Goal: Check status: Check status

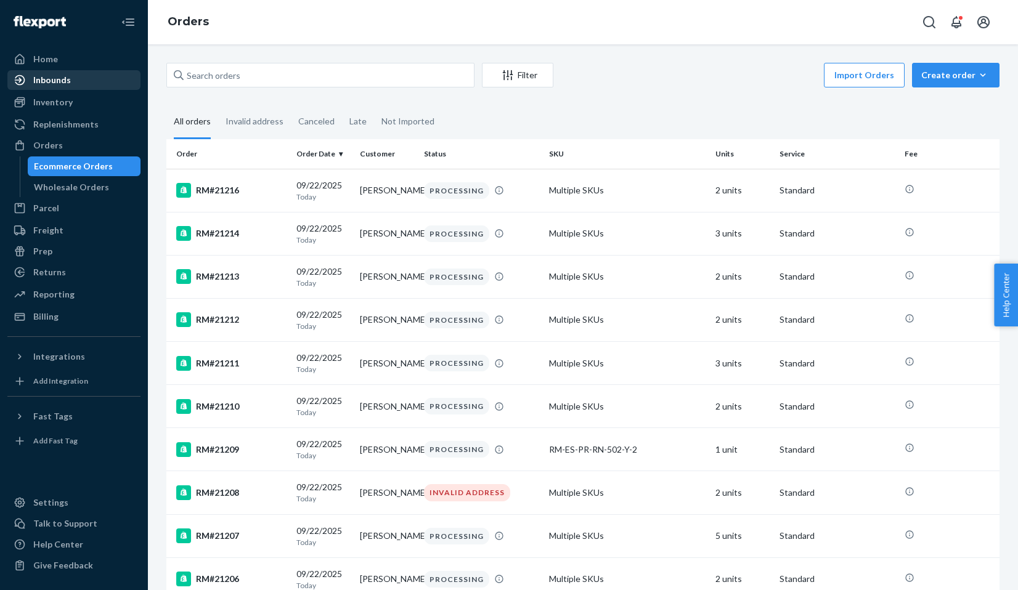
click at [101, 84] on div "Inbounds" at bounding box center [74, 79] width 131 height 17
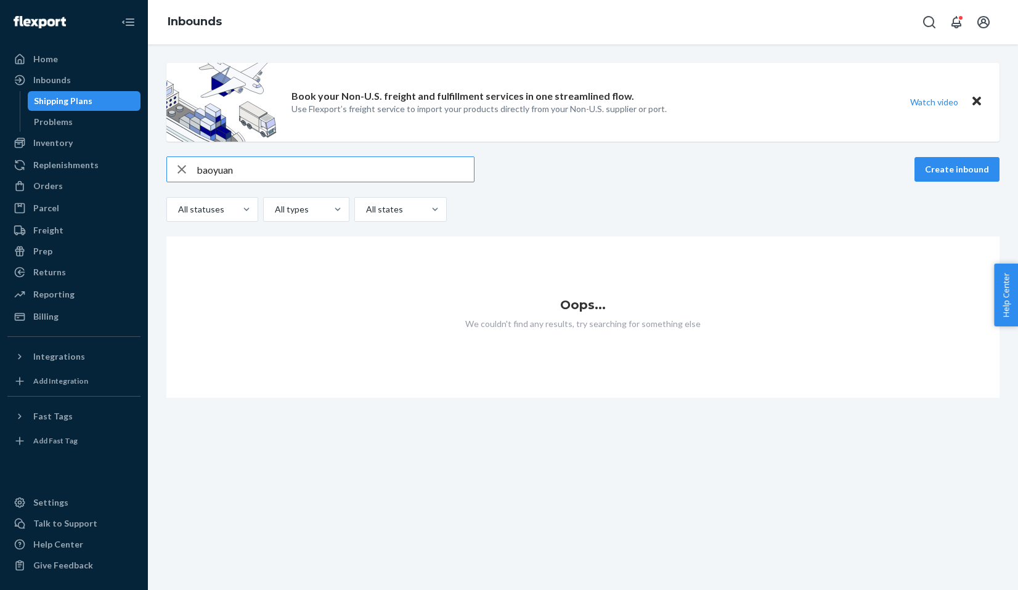
type input "baoyuan"
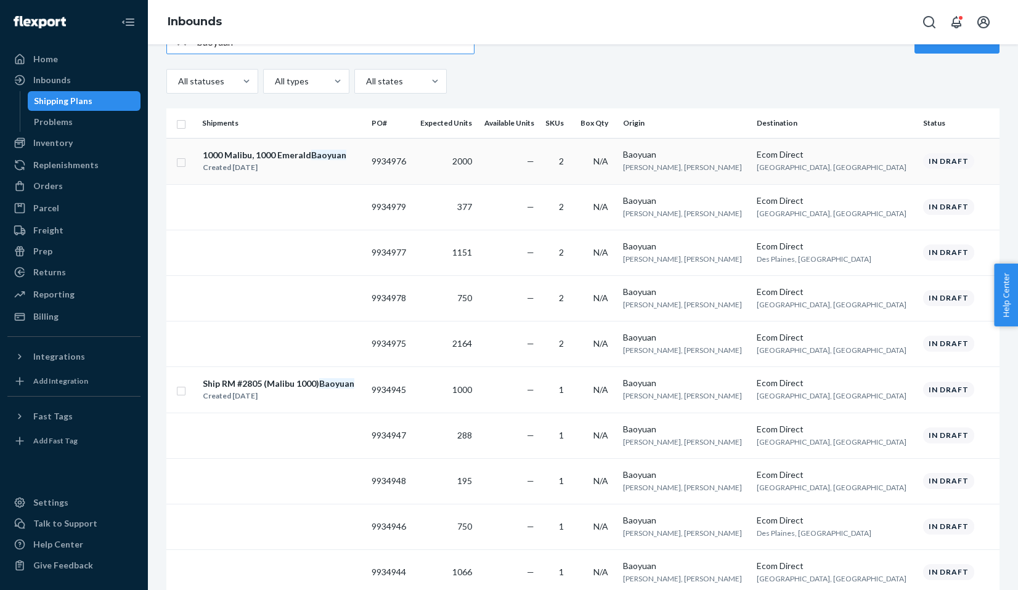
scroll to position [127, 0]
click at [318, 379] on div "Ship RM #2805 (Malibu 1000) [GEOGRAPHIC_DATA]" at bounding box center [279, 385] width 152 height 12
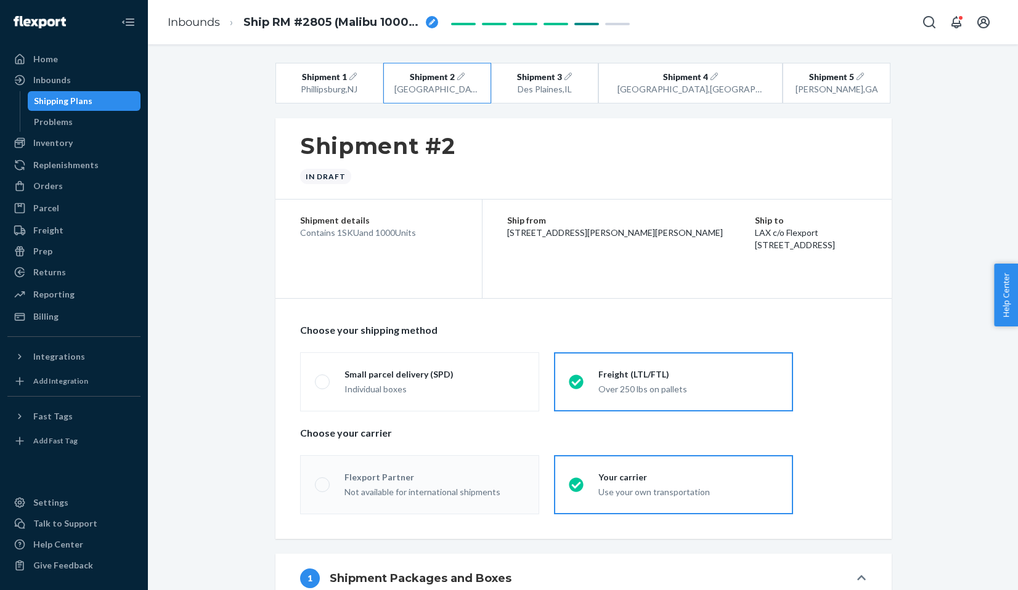
radio input "true"
radio input "false"
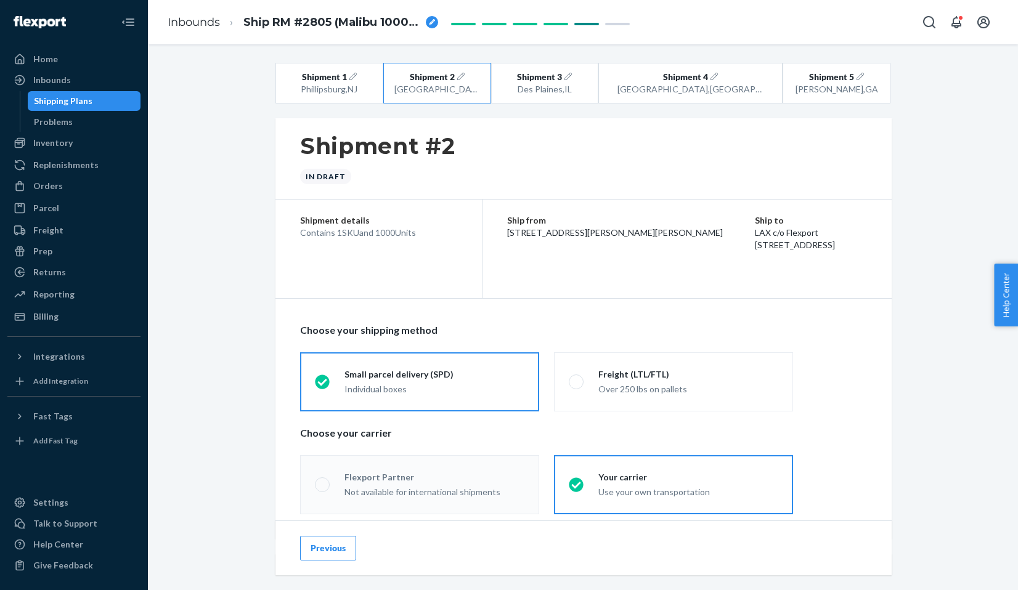
click at [342, 23] on span "Ship RM #2805 (Malibu 1000) [GEOGRAPHIC_DATA]" at bounding box center [331, 23] width 177 height 16
click at [330, 22] on input "Ship RM #2805 (Malibu 1000) [GEOGRAPHIC_DATA]" at bounding box center [304, 22] width 123 height 20
type input "Ship RM #2805 (Malibu 1000) [GEOGRAPHIC_DATA] - [GEOGRAPHIC_DATA]"
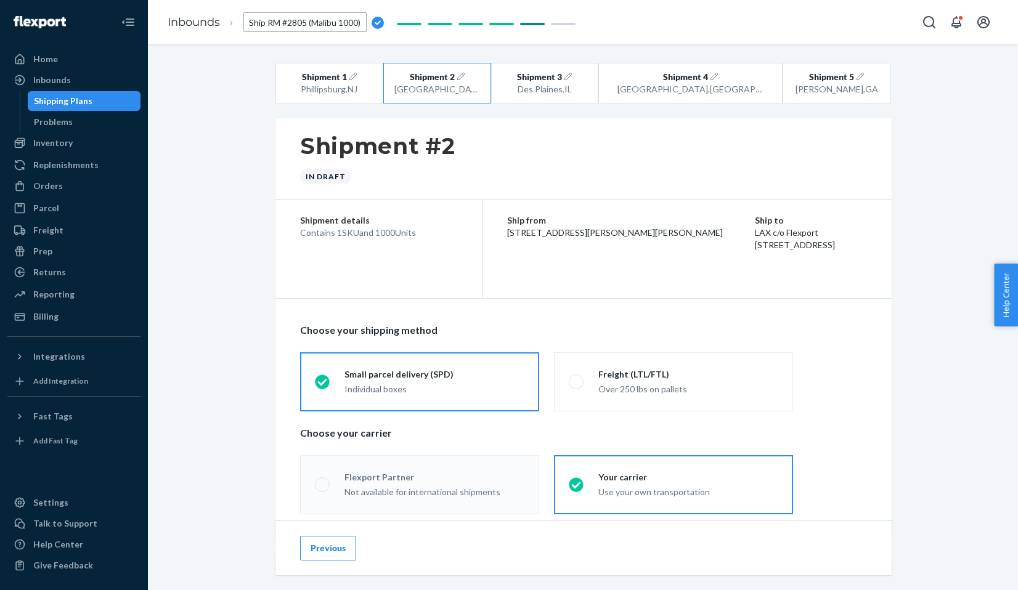
drag, startPoint x: 290, startPoint y: 21, endPoint x: 270, endPoint y: -4, distance: 31.6
click at [270, 0] on html "Home Inbounds Shipping Plans Problems Inventory Products Replenishments Orders …" at bounding box center [509, 295] width 1018 height 590
click at [315, 25] on span "Ship RM #2805 (Malibu 1000) [GEOGRAPHIC_DATA] - [GEOGRAPHIC_DATA]" at bounding box center [331, 23] width 177 height 16
click at [323, 15] on span "Ship RM #2805 (Malibu 1000) [GEOGRAPHIC_DATA] - [GEOGRAPHIC_DATA]" at bounding box center [331, 23] width 177 height 16
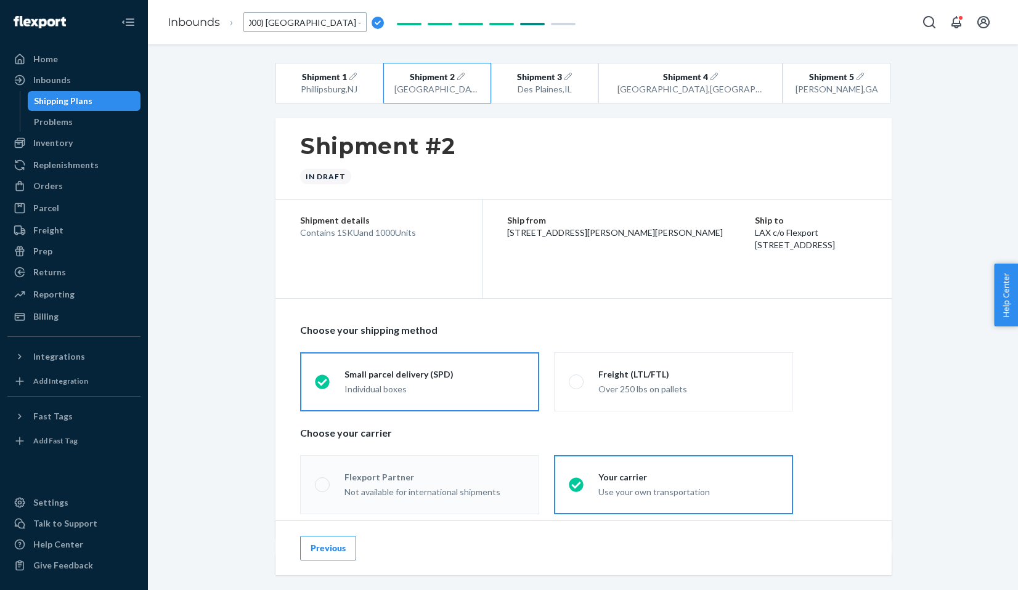
scroll to position [0, 0]
drag, startPoint x: 283, startPoint y: 17, endPoint x: 243, endPoint y: 16, distance: 40.1
click at [243, 16] on input "Ship RM #2805 (Malibu 1000) [GEOGRAPHIC_DATA] - [GEOGRAPHIC_DATA]" at bounding box center [304, 22] width 123 height 20
click at [309, 22] on input "Ship RM #2805 (Malibu 1000) [GEOGRAPHIC_DATA] - [GEOGRAPHIC_DATA]" at bounding box center [304, 22] width 123 height 20
type input "Ship RM #2807 (Malibu 1000) [GEOGRAPHIC_DATA] - [GEOGRAPHIC_DATA]"
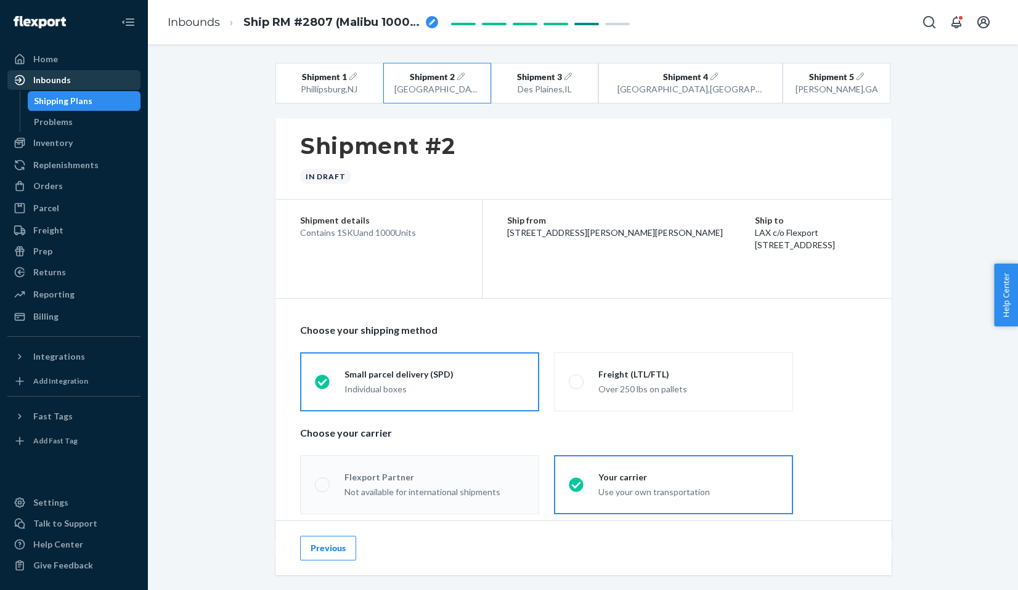
click at [86, 82] on div "Inbounds" at bounding box center [74, 79] width 131 height 17
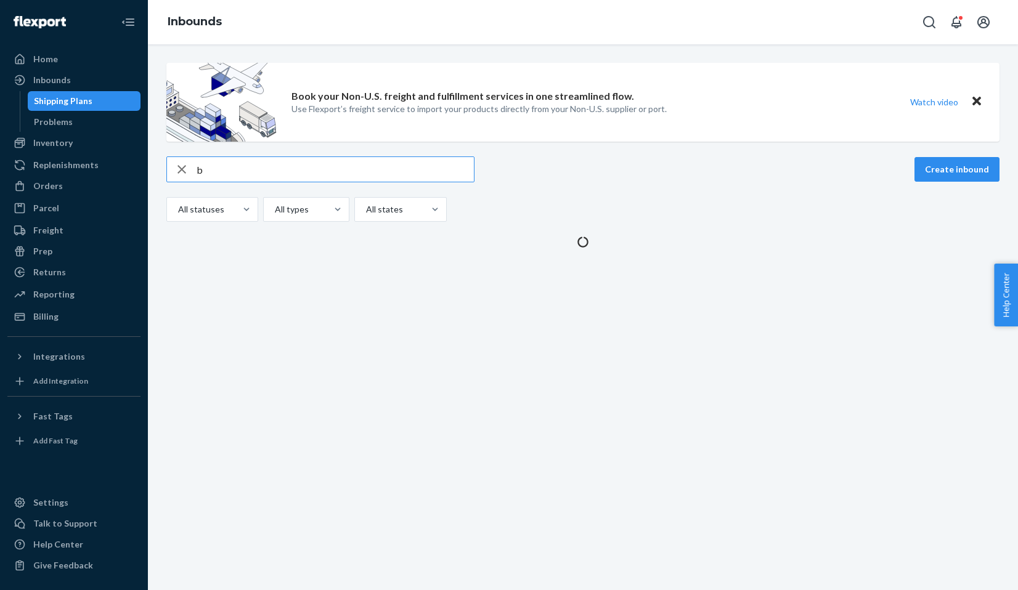
type input "ba"
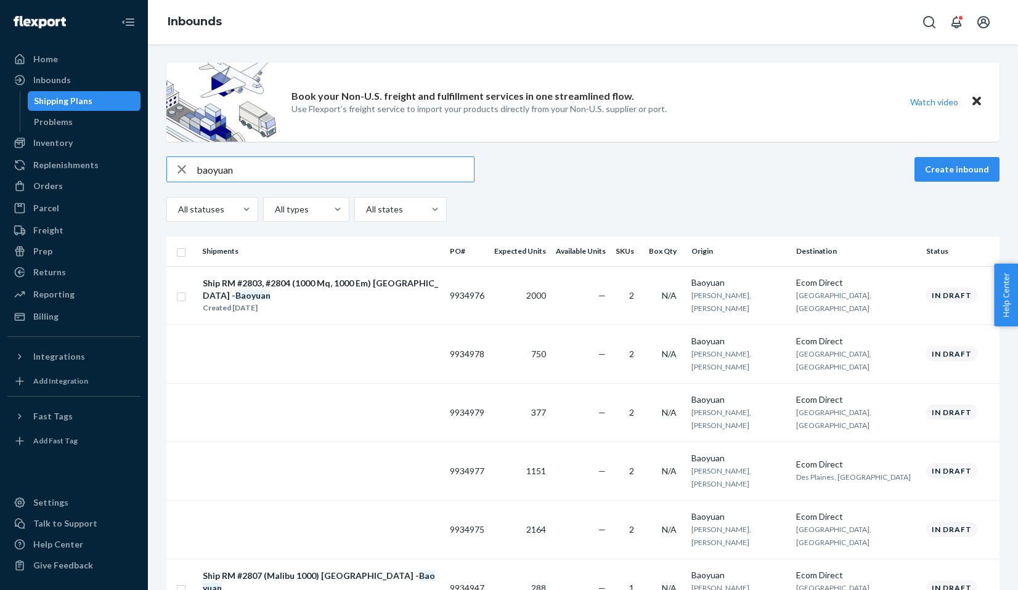
type input "baoyuan"
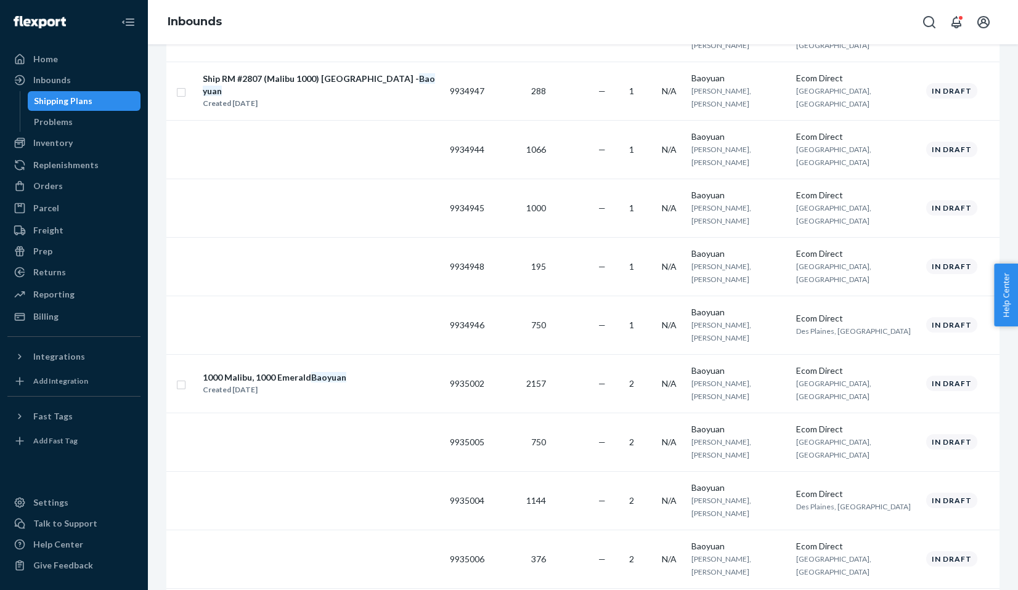
scroll to position [500, 0]
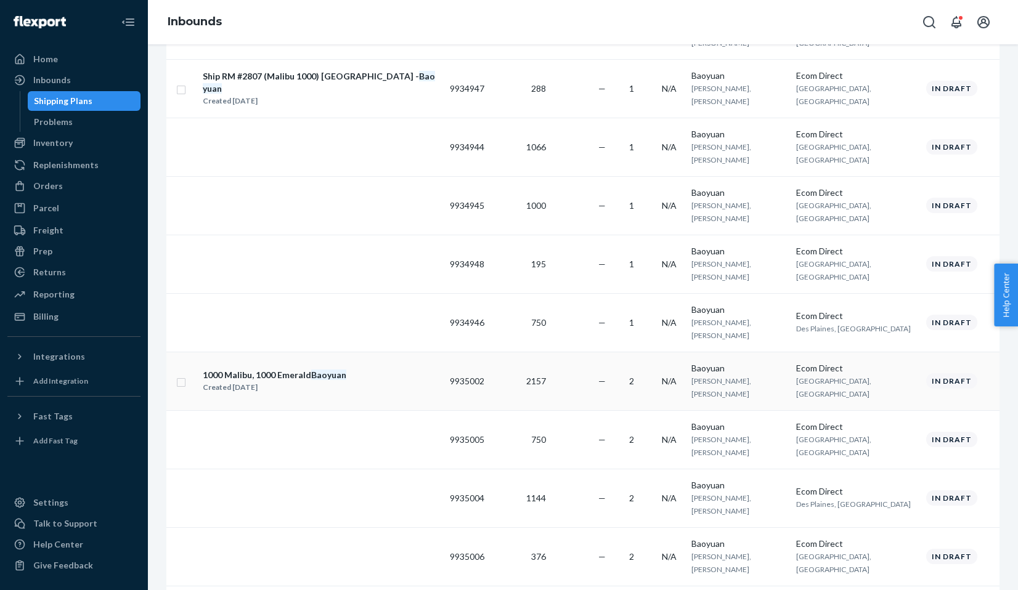
click at [301, 378] on div "1000 Malibu, [STREET_ADDRESS]" at bounding box center [275, 375] width 144 height 12
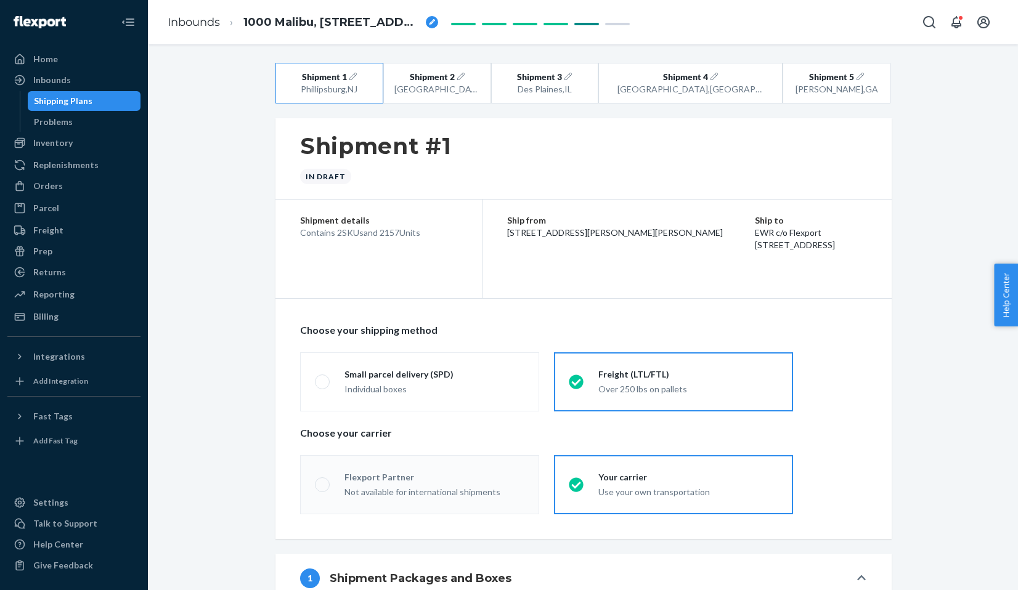
click at [348, 22] on span "1000 Malibu, [STREET_ADDRESS]" at bounding box center [331, 23] width 177 height 16
click at [348, 22] on input "1000 Malibu, [STREET_ADDRESS]" at bounding box center [304, 22] width 123 height 20
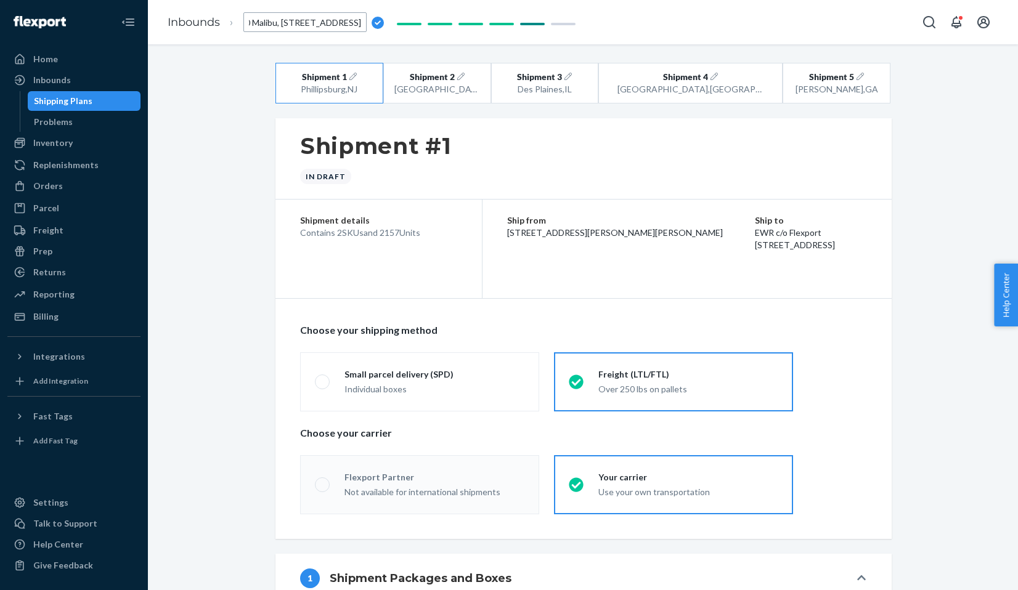
radio input "true"
radio input "false"
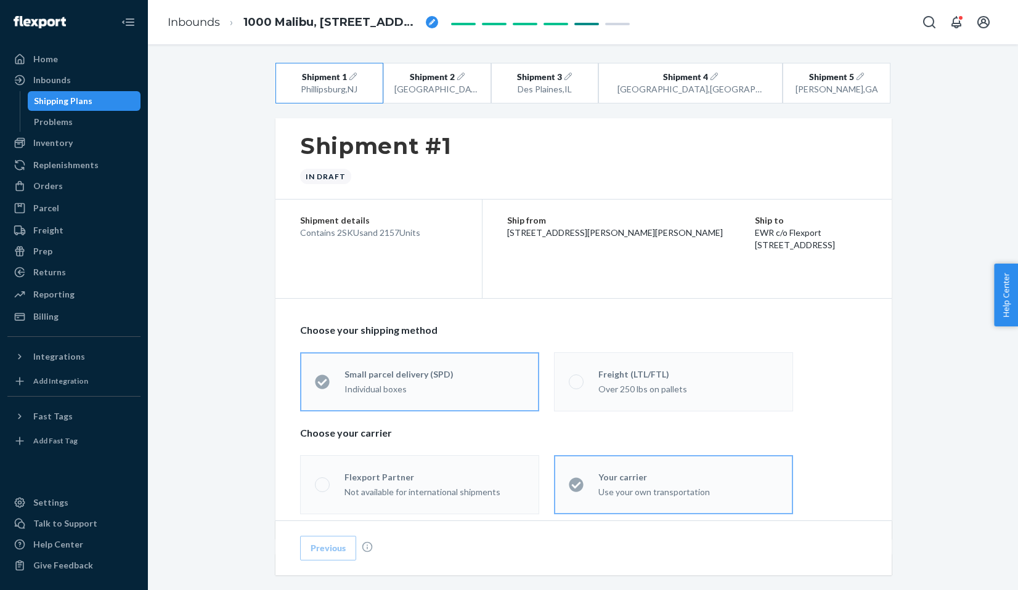
click at [348, 22] on span "1000 Malibu, [STREET_ADDRESS]" at bounding box center [331, 23] width 177 height 16
click at [348, 22] on input "1000 Malibu, [STREET_ADDRESS]" at bounding box center [304, 22] width 123 height 20
type input "Ship RM #2803, #2804 (1000 Mq, 1000 Em) [GEOGRAPHIC_DATA] - [GEOGRAPHIC_DATA]"
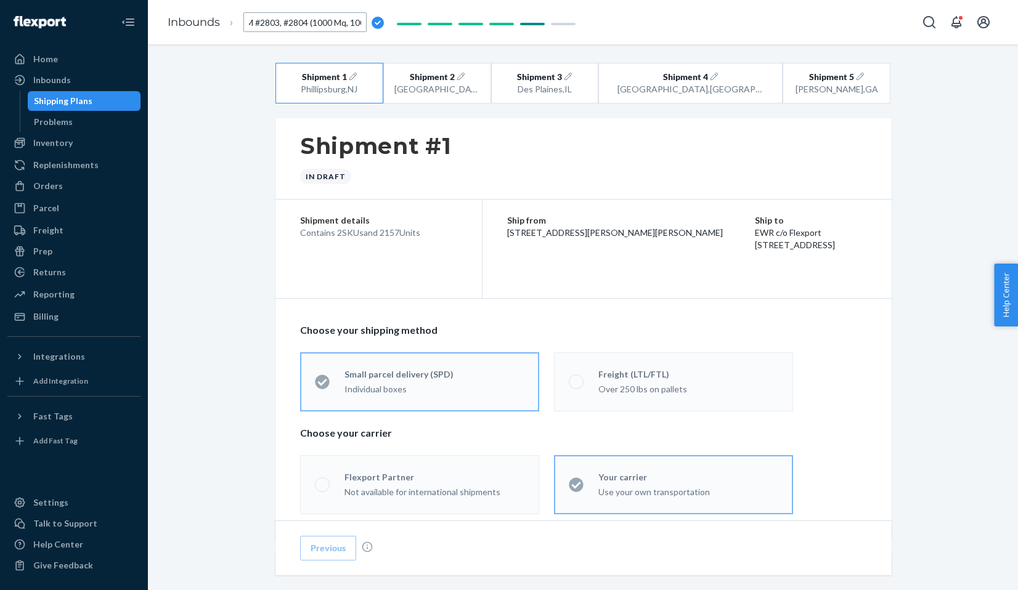
scroll to position [0, 154]
click at [311, 19] on span "1000 Malibu, [STREET_ADDRESS]" at bounding box center [331, 23] width 177 height 16
type input "Ship RM #2803, #2804 (1000 Mq, 1000 Em) [GEOGRAPHIC_DATA] - [GEOGRAPHIC_DATA]"
click at [271, 31] on ol "Inbounds Ship RM #2803, #2804 (1000 Mq, 1000 Em) [GEOGRAPHIC_DATA] - [GEOGRAPHI…" at bounding box center [303, 22] width 290 height 36
click at [272, 25] on span "Ship RM #2803, #2804 (1000 Mq, 1000 Em) [GEOGRAPHIC_DATA] - [GEOGRAPHIC_DATA]" at bounding box center [331, 23] width 177 height 16
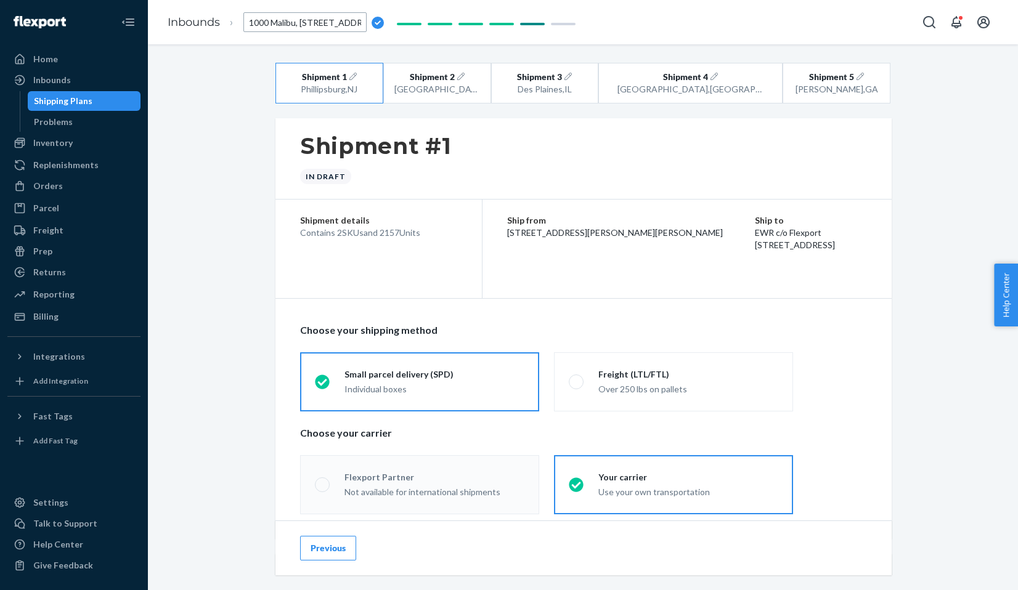
scroll to position [0, 27]
drag, startPoint x: 269, startPoint y: 23, endPoint x: 218, endPoint y: 18, distance: 52.0
click at [216, 19] on ol "Inbounds Ship RM #2803, #2804 (1000 Mq, 1000 Em) [GEOGRAPHIC_DATA] - [GEOGRAPHI…" at bounding box center [303, 22] width 290 height 36
click at [289, 24] on span "Ship RM #2803, #2804 (1000 Mq, 1000 Em) [GEOGRAPHIC_DATA] - [GEOGRAPHIC_DATA]" at bounding box center [331, 23] width 177 height 16
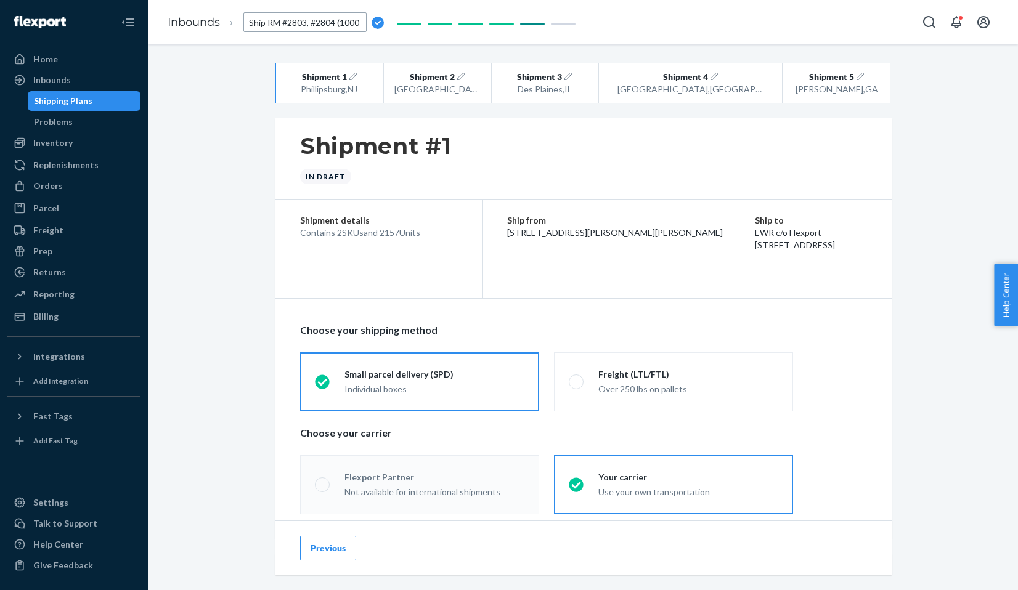
drag, startPoint x: 285, startPoint y: 24, endPoint x: 230, endPoint y: 26, distance: 54.9
click at [226, 27] on li "Ship RM #2803, #2804 (1000 Mq, 1000 Em) [GEOGRAPHIC_DATA] - [GEOGRAPHIC_DATA]" at bounding box center [302, 22] width 164 height 20
click at [306, 25] on input "Ship RM #2803, #2804 (1000 Mq, 1000 Em) [GEOGRAPHIC_DATA] - [GEOGRAPHIC_DATA]" at bounding box center [304, 22] width 123 height 20
type input "Ship RM #2805, #2806 (1000 Mq, 1000 Em) [GEOGRAPHIC_DATA] - [GEOGRAPHIC_DATA]"
click at [482, 63] on button "Shipment 2 [GEOGRAPHIC_DATA] , [GEOGRAPHIC_DATA]" at bounding box center [437, 83] width 108 height 41
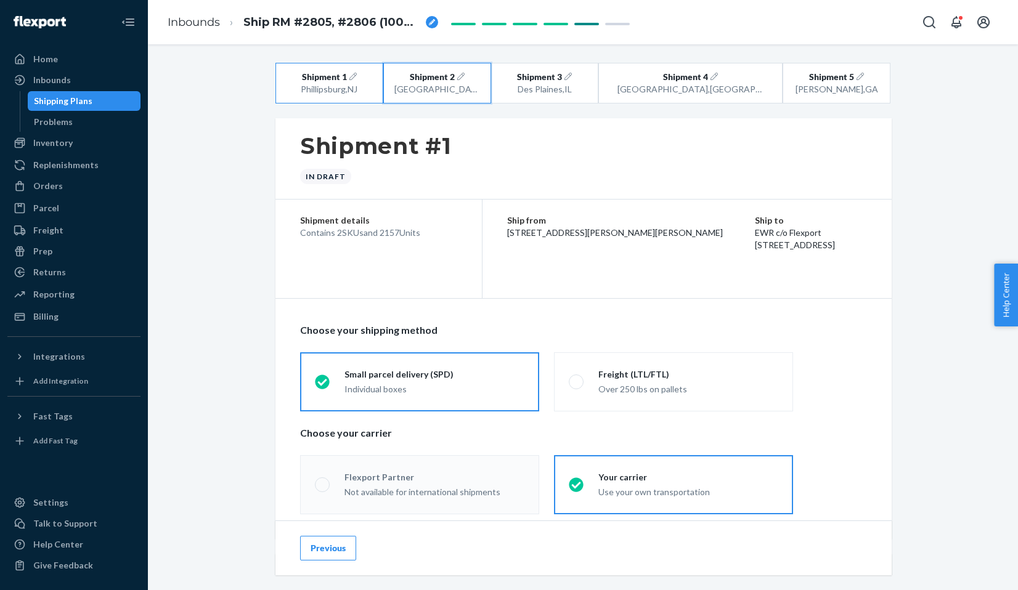
radio input "false"
radio input "true"
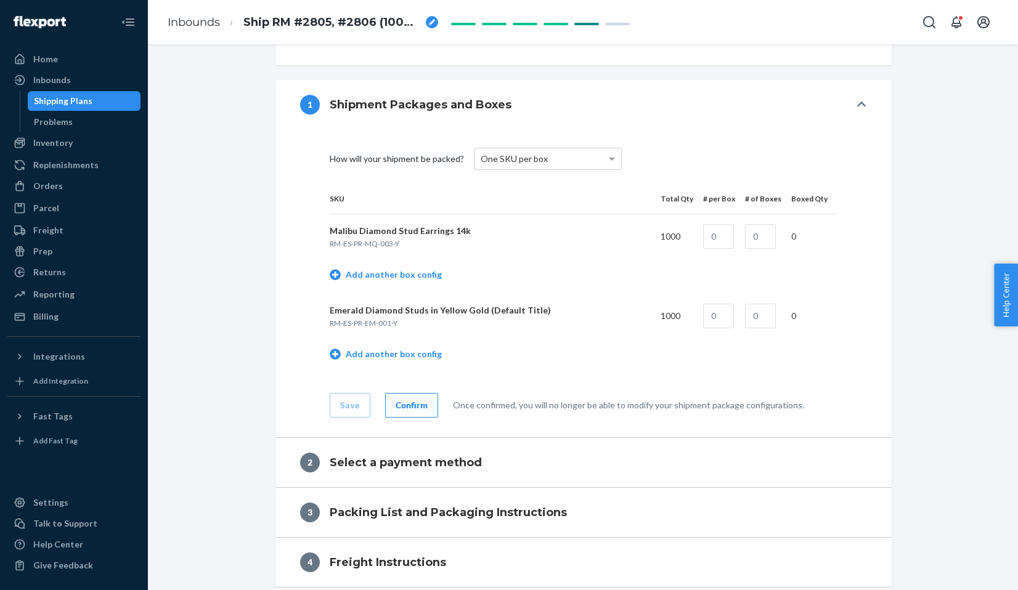
scroll to position [489, 0]
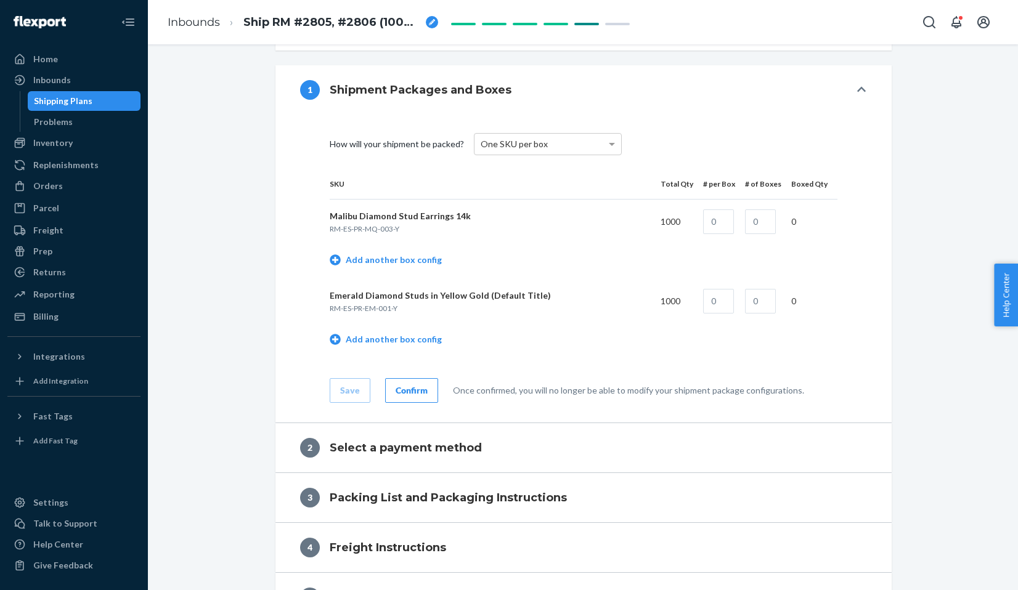
radio input "true"
radio input "false"
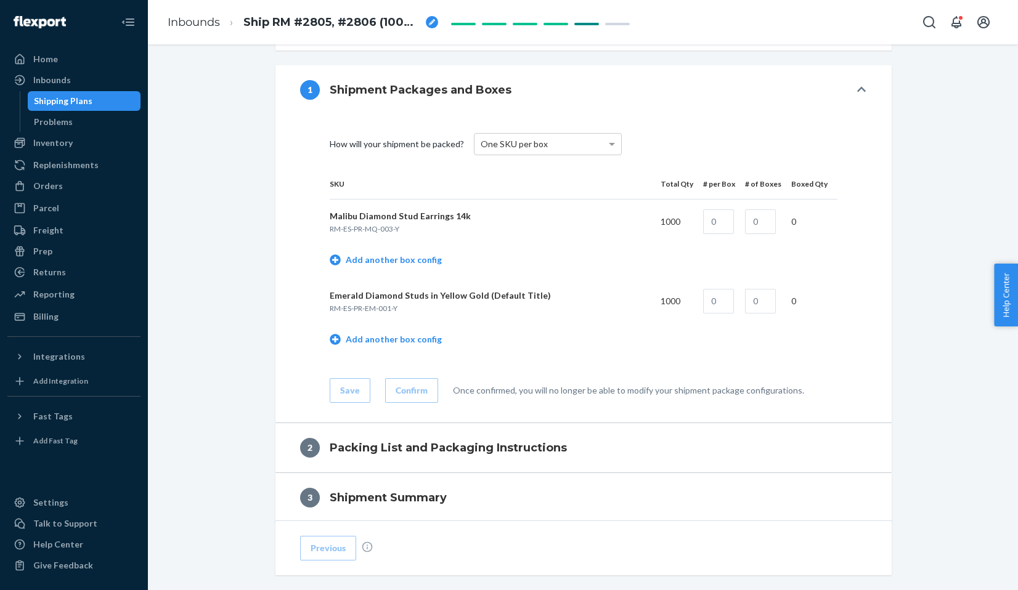
scroll to position [484, 0]
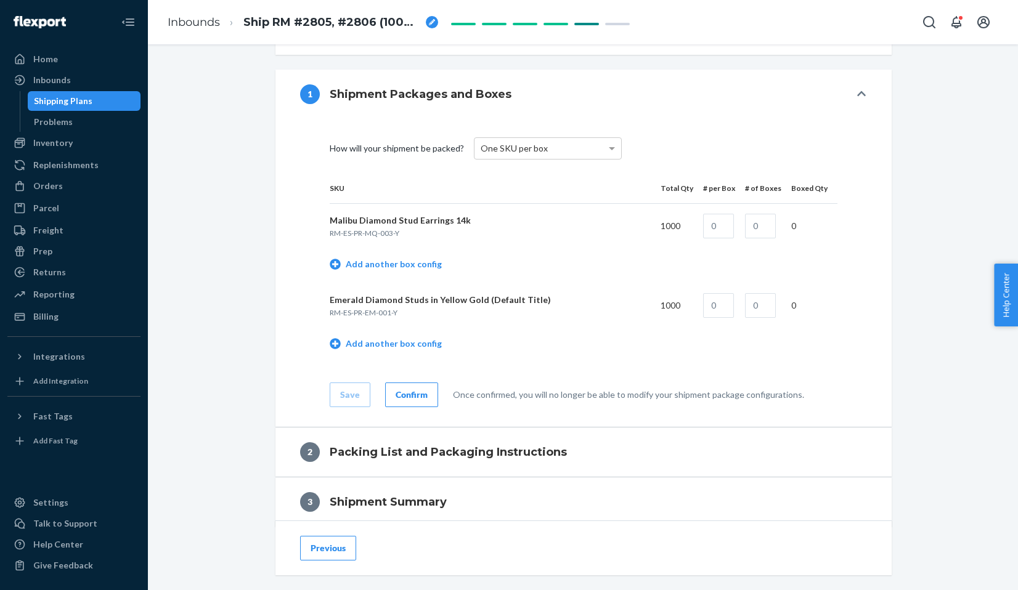
click at [258, 26] on span "Ship RM #2805, #2806 (1000 Mq, 1000 Em) [GEOGRAPHIC_DATA] - [GEOGRAPHIC_DATA]" at bounding box center [331, 23] width 177 height 16
type input "Ship RM #2805, #2806 (1000 Mq, 1000 Em) [GEOGRAPHIC_DATA] - [GEOGRAPHIC_DATA]"
